Goal: Transaction & Acquisition: Purchase product/service

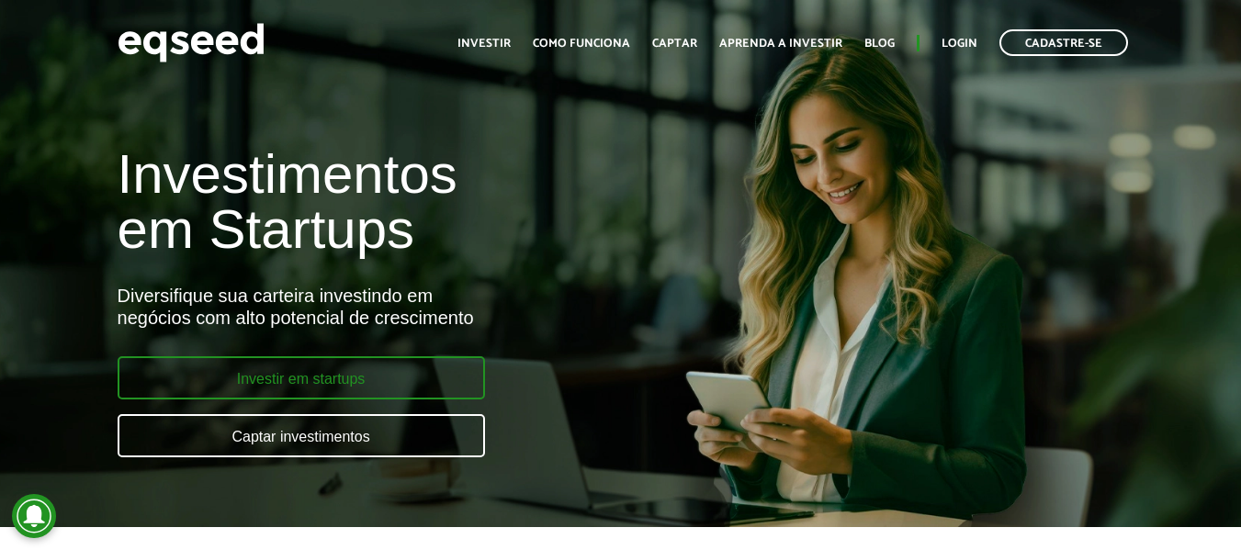
click at [378, 384] on link "Investir em startups" at bounding box center [301, 377] width 367 height 43
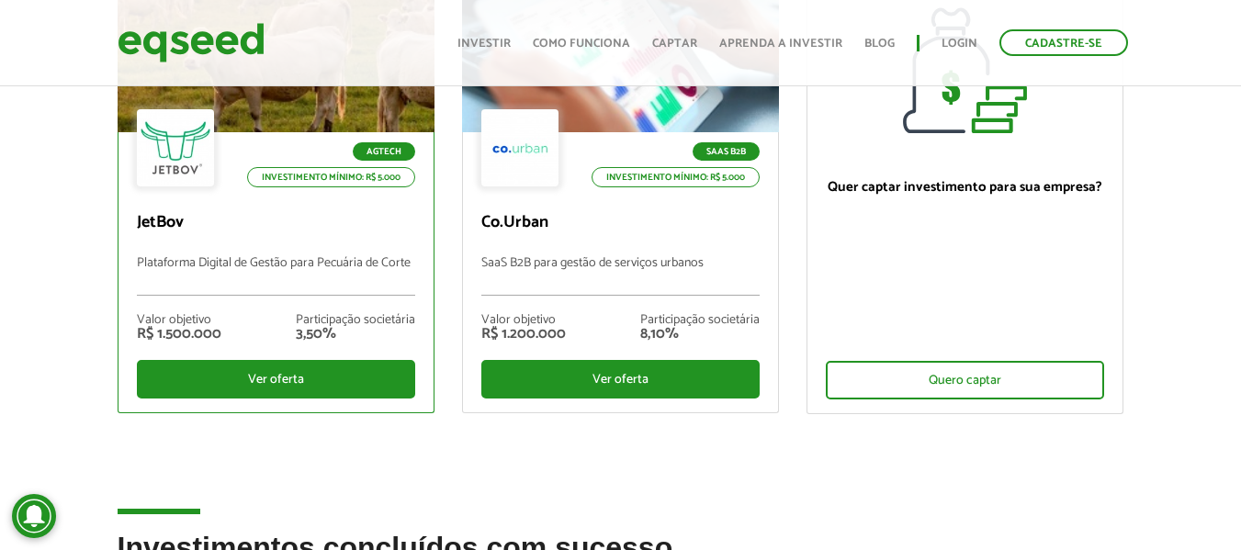
scroll to position [92, 0]
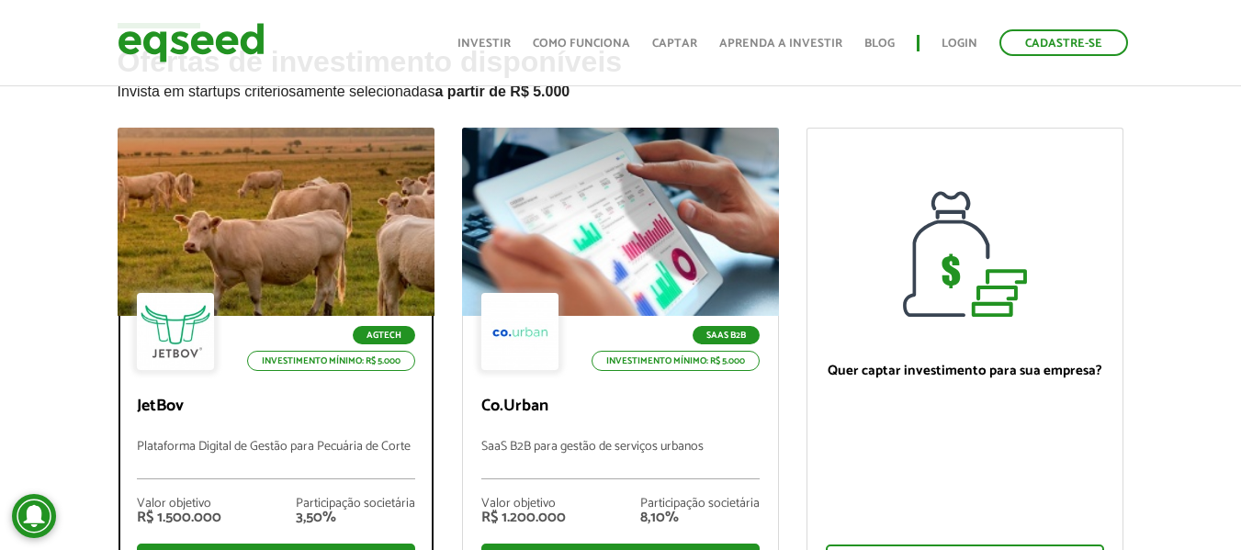
click at [346, 226] on div at bounding box center [275, 222] width 380 height 226
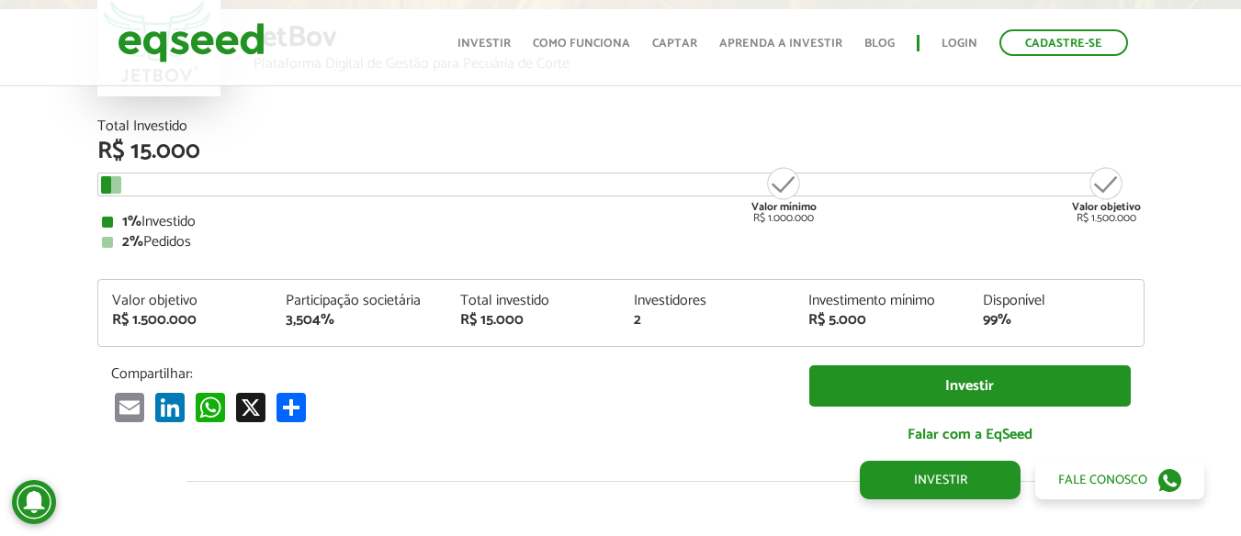
scroll to position [2175, 0]
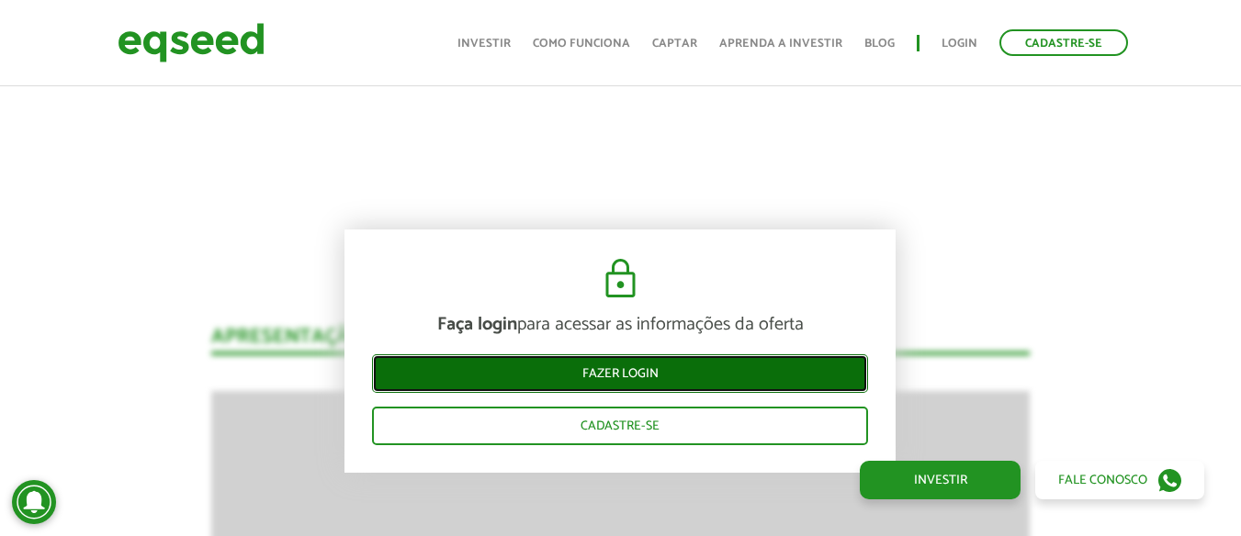
click at [666, 377] on link "Fazer login" at bounding box center [620, 373] width 496 height 39
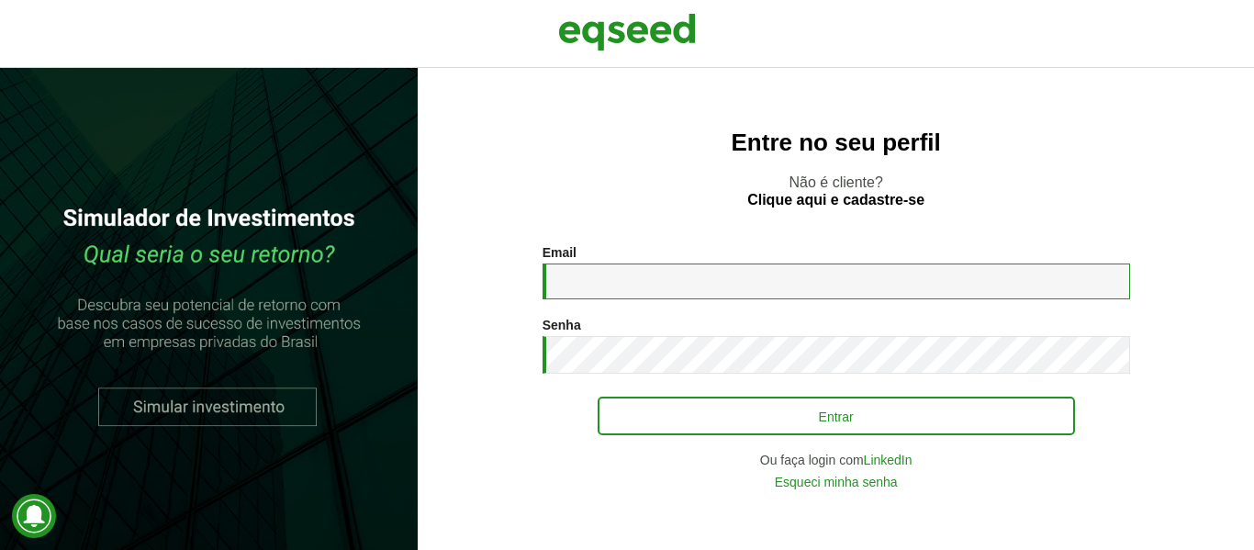
type input "**********"
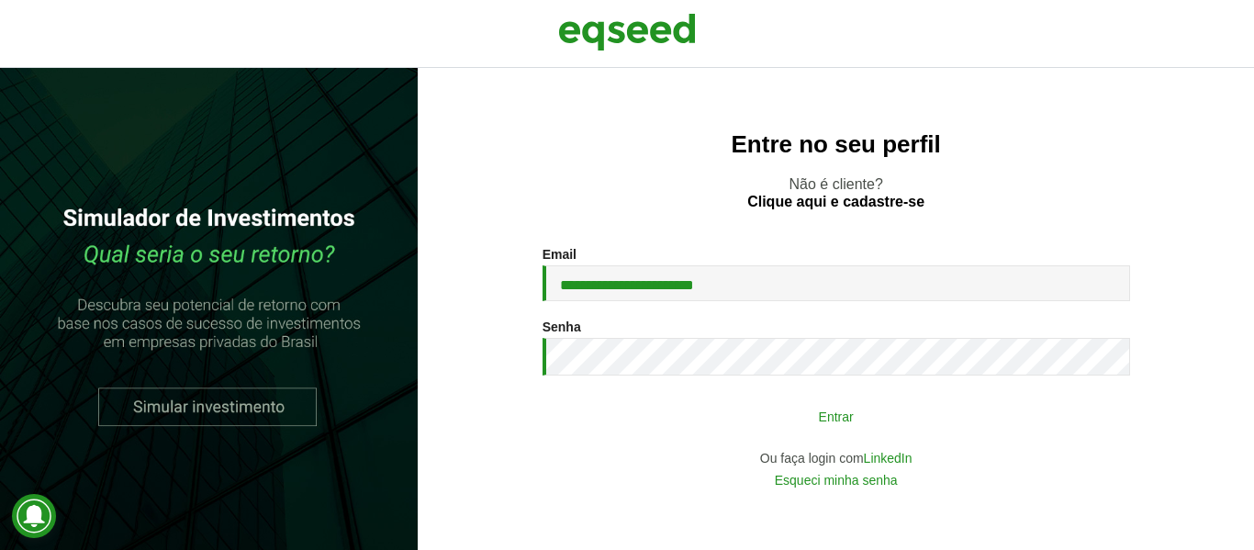
click at [826, 421] on button "Entrar" at bounding box center [837, 416] width 478 height 35
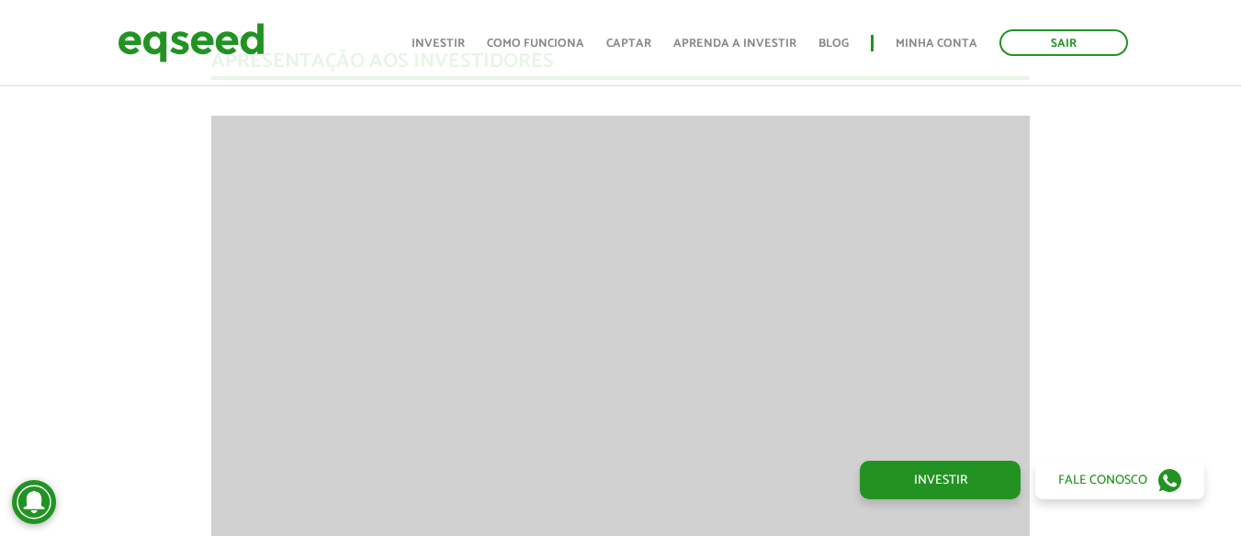
scroll to position [2537, 0]
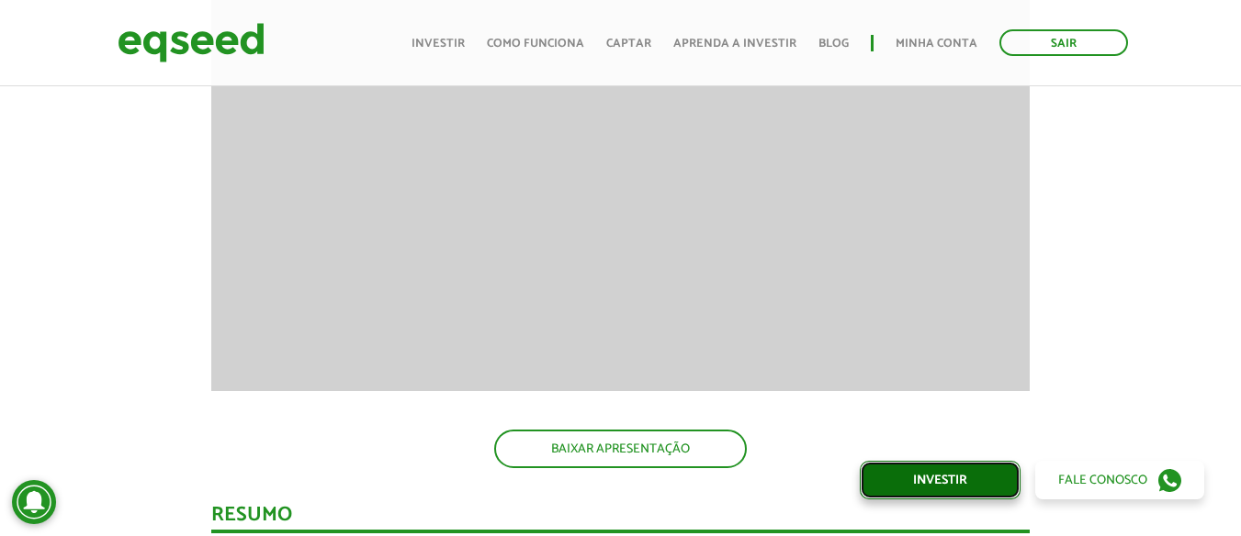
click at [959, 488] on link "Investir" at bounding box center [940, 480] width 161 height 39
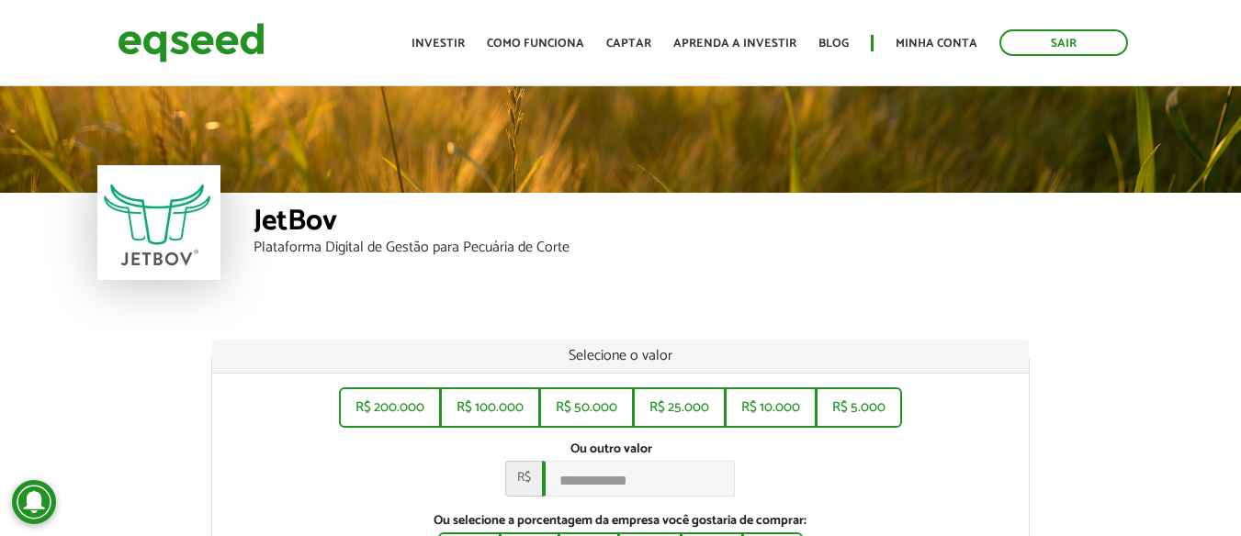
scroll to position [184, 0]
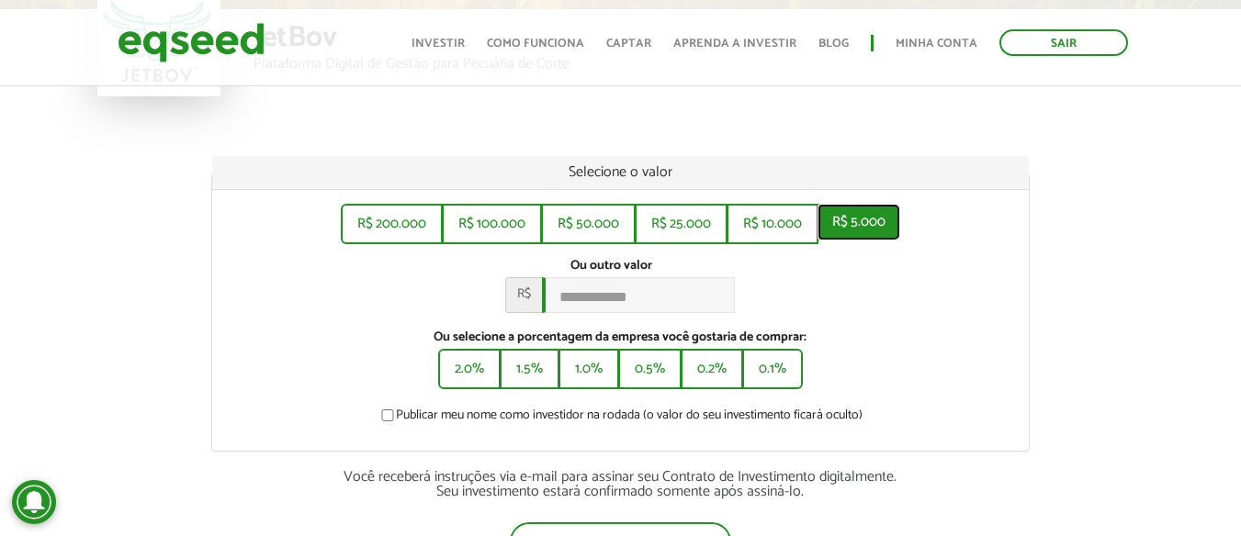
click at [857, 228] on button "R$ 5.000" at bounding box center [858, 222] width 83 height 37
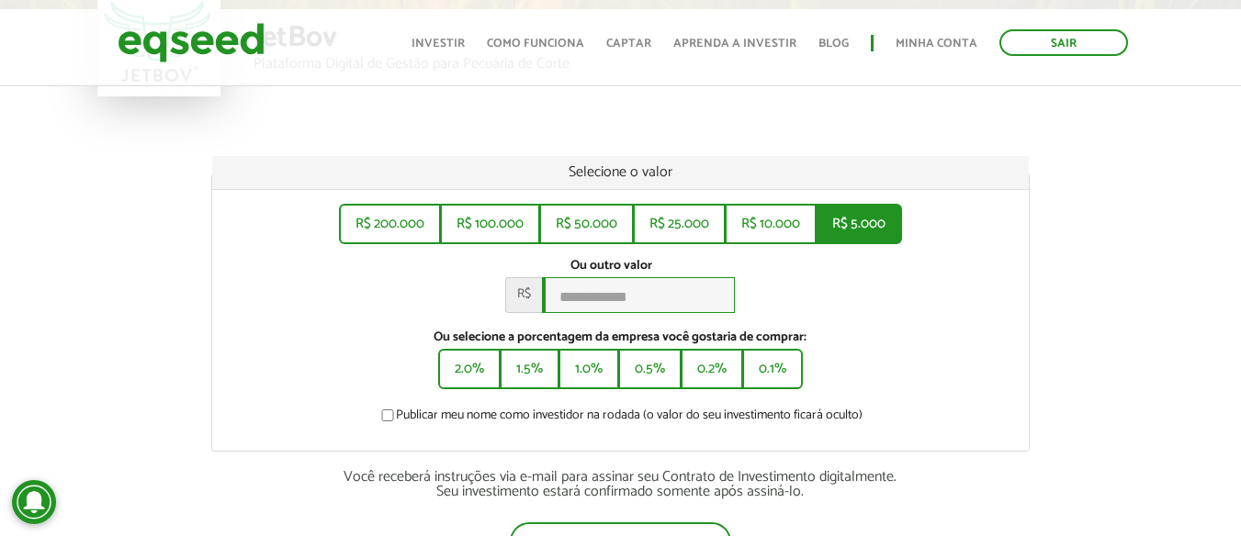
type input "*****"
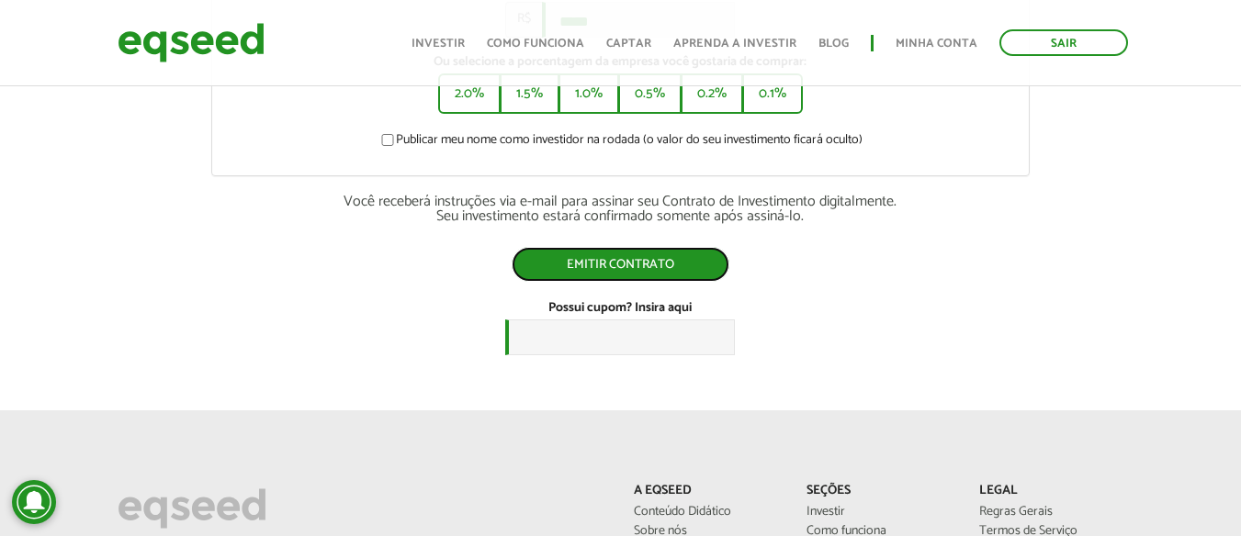
click at [647, 279] on button "Emitir contrato" at bounding box center [621, 264] width 218 height 35
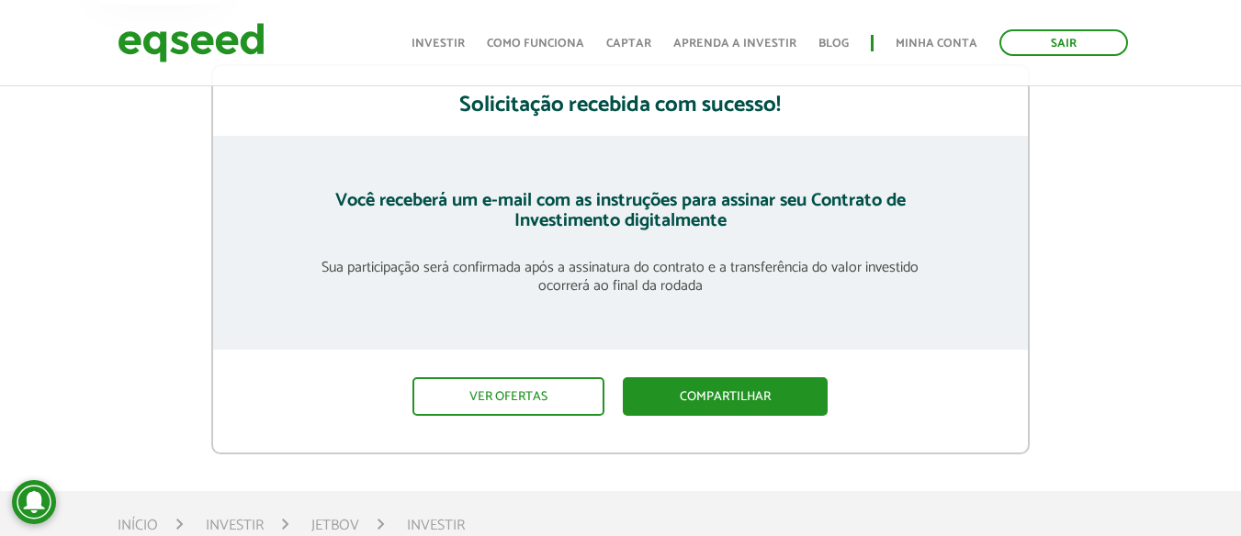
scroll to position [459, 0]
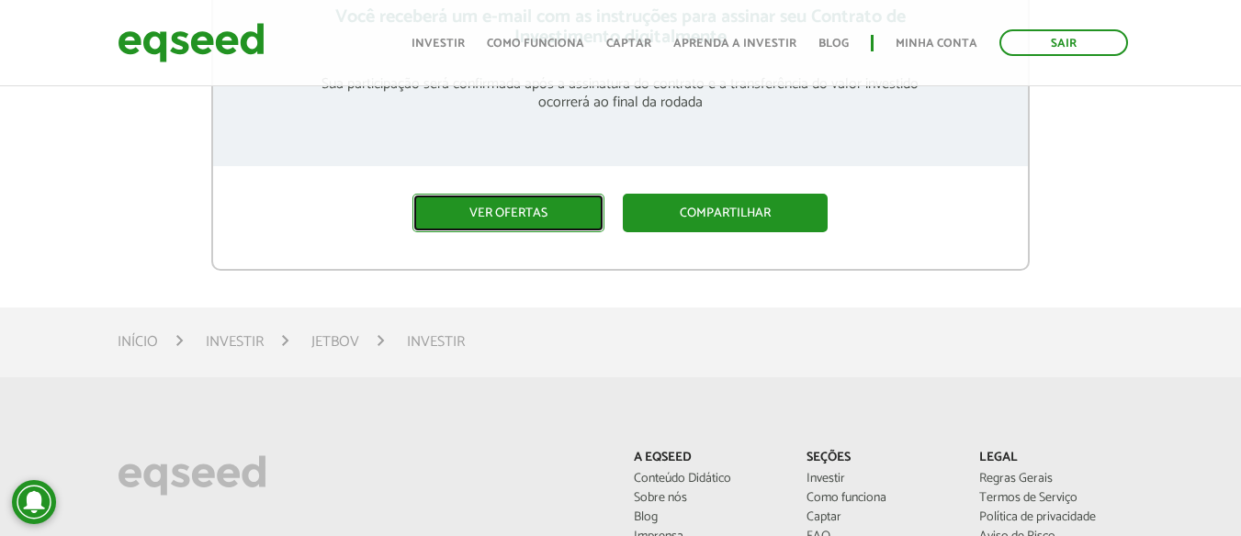
click at [575, 229] on link "Ver ofertas" at bounding box center [508, 213] width 192 height 39
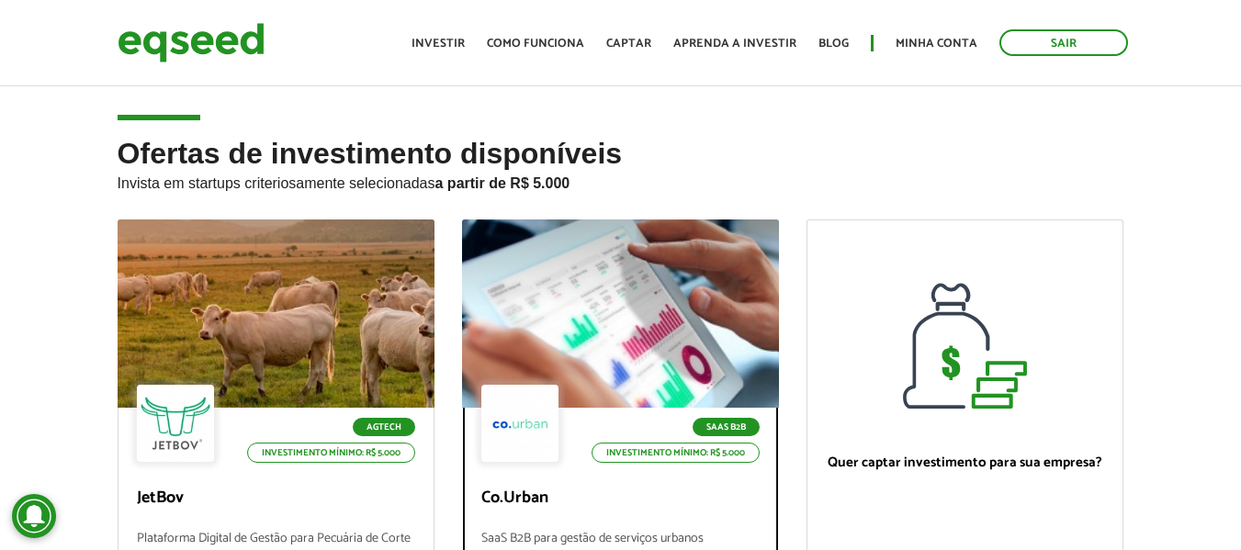
click at [602, 299] on div at bounding box center [620, 314] width 380 height 226
